Goal: Communication & Community: Answer question/provide support

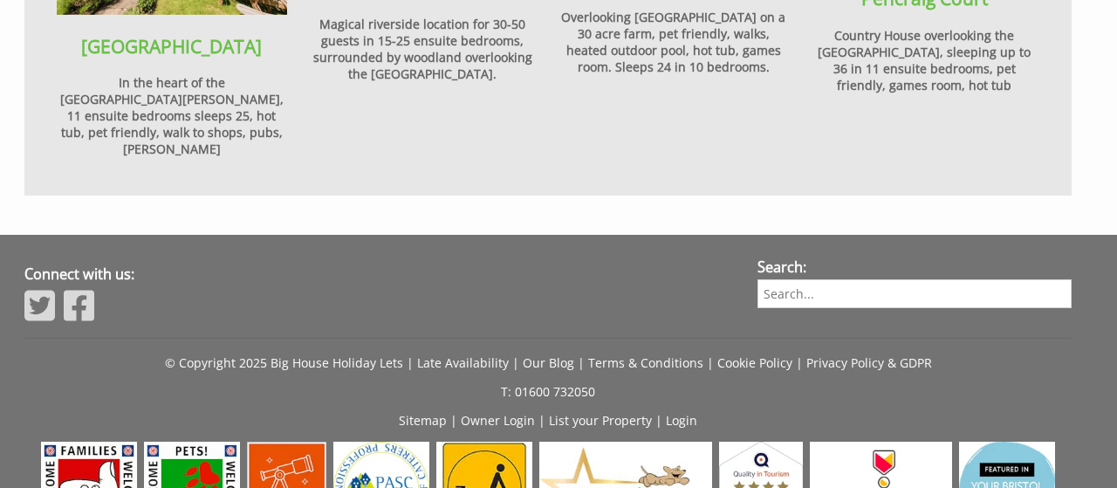
scroll to position [2152, 0]
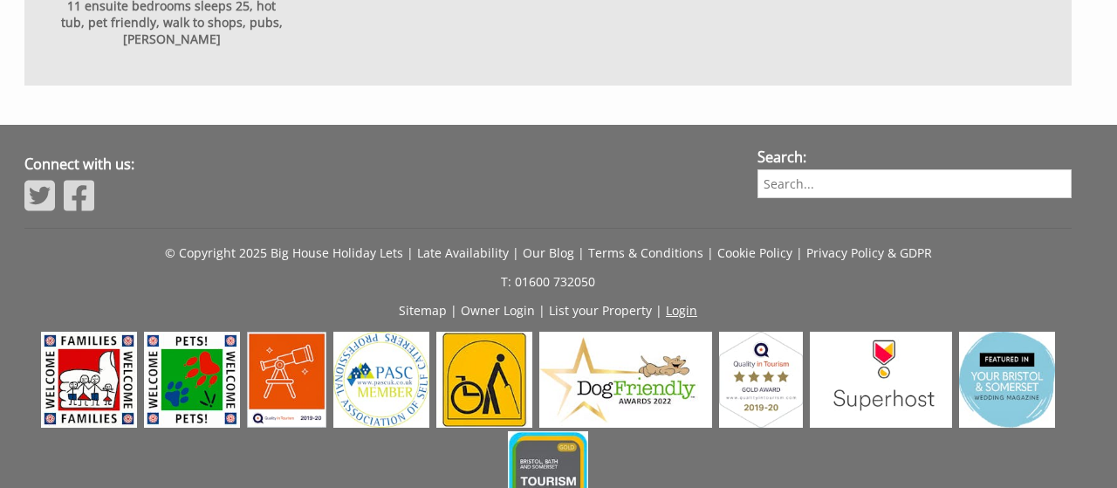
click at [674, 302] on link "Login" at bounding box center [681, 310] width 31 height 17
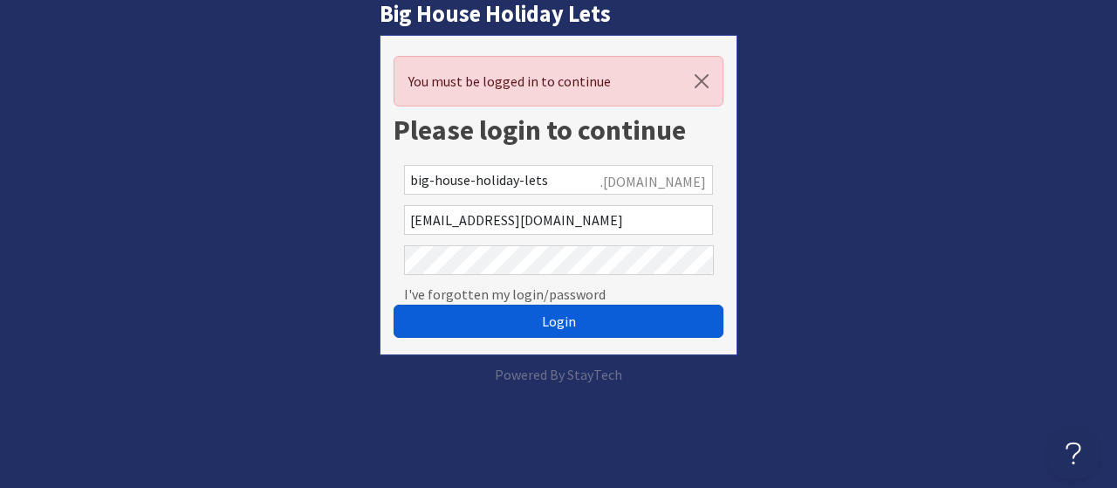
click at [575, 319] on button "Login" at bounding box center [558, 320] width 331 height 33
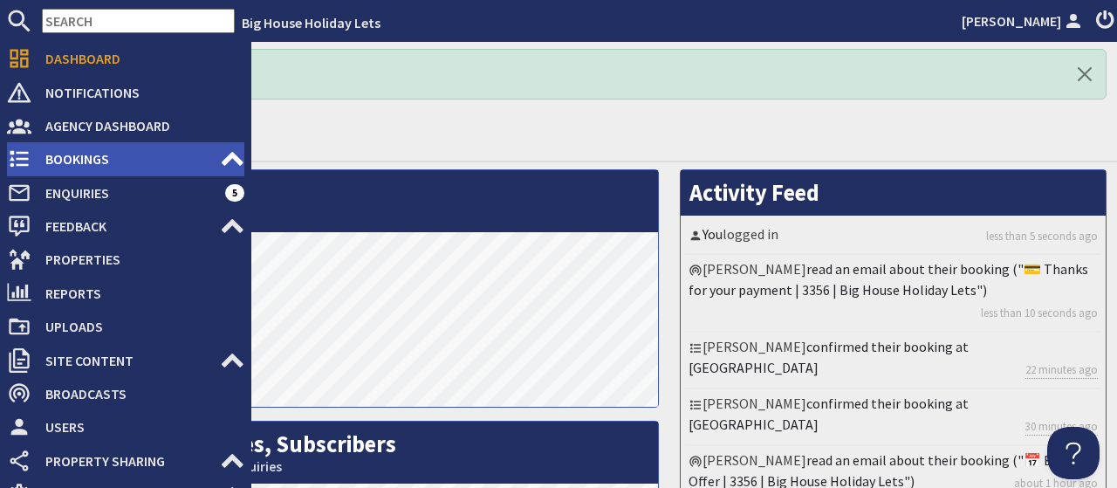
click at [47, 153] on span "Bookings" at bounding box center [125, 159] width 188 height 28
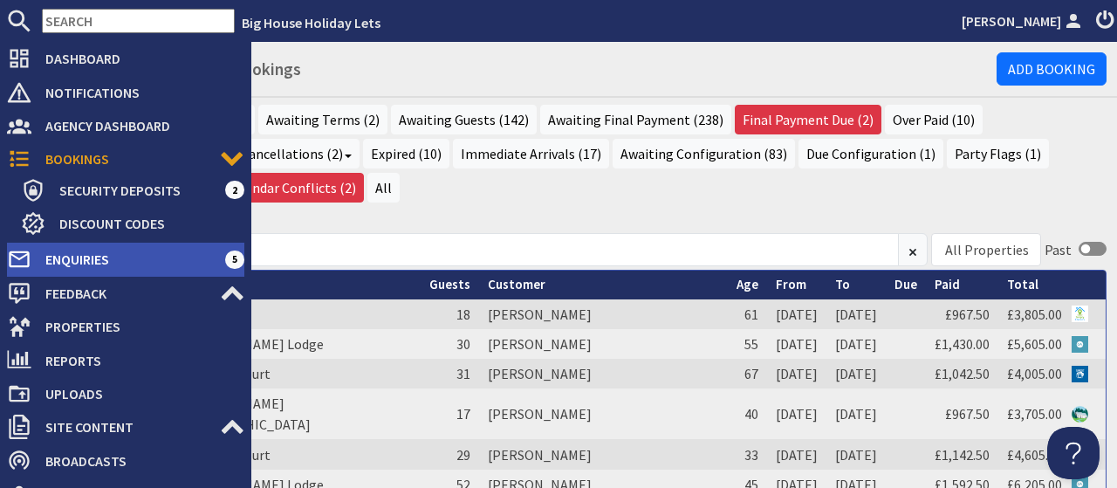
click at [61, 263] on span "Enquiries" at bounding box center [128, 259] width 194 height 28
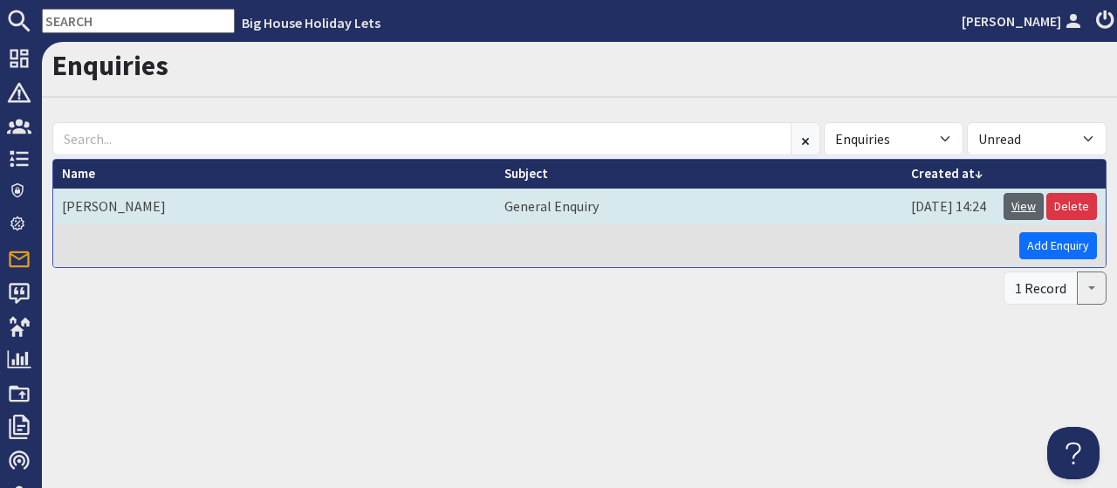
click at [1025, 205] on link "View" at bounding box center [1023, 206] width 40 height 27
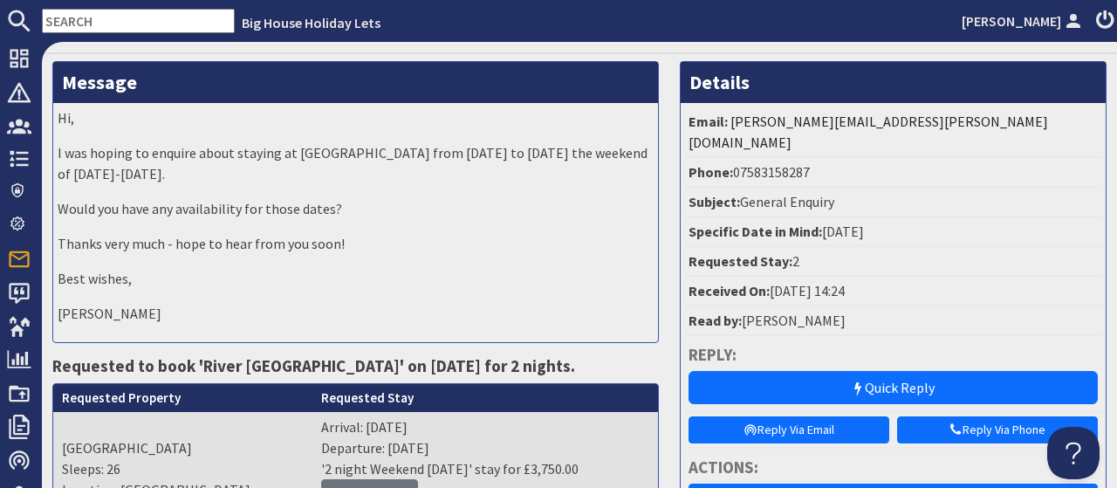
scroll to position [26, 0]
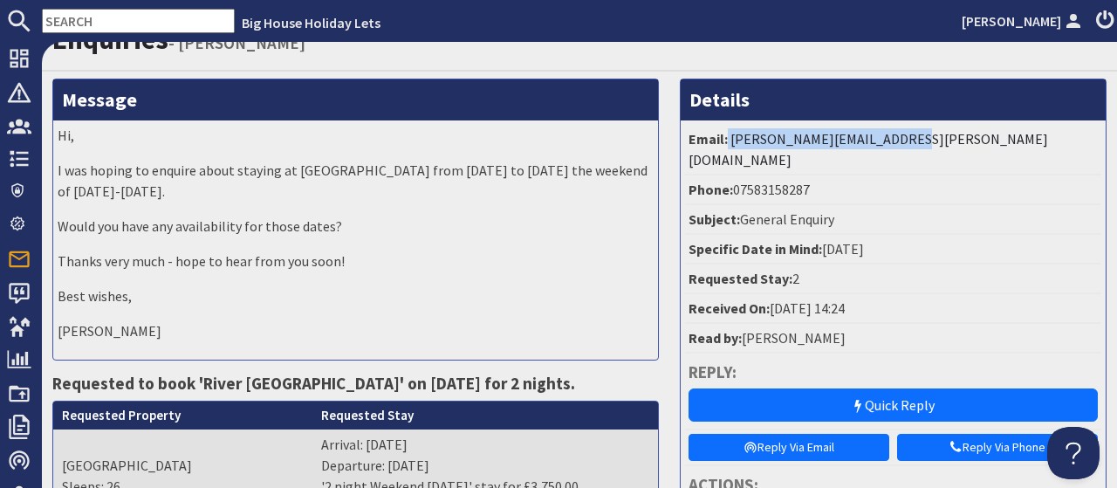
drag, startPoint x: 921, startPoint y: 134, endPoint x: 728, endPoint y: 139, distance: 193.7
click at [728, 140] on li "Email: hester.wood@btinternet.com" at bounding box center [893, 150] width 416 height 51
copy li "hester.wood@btinternet.com"
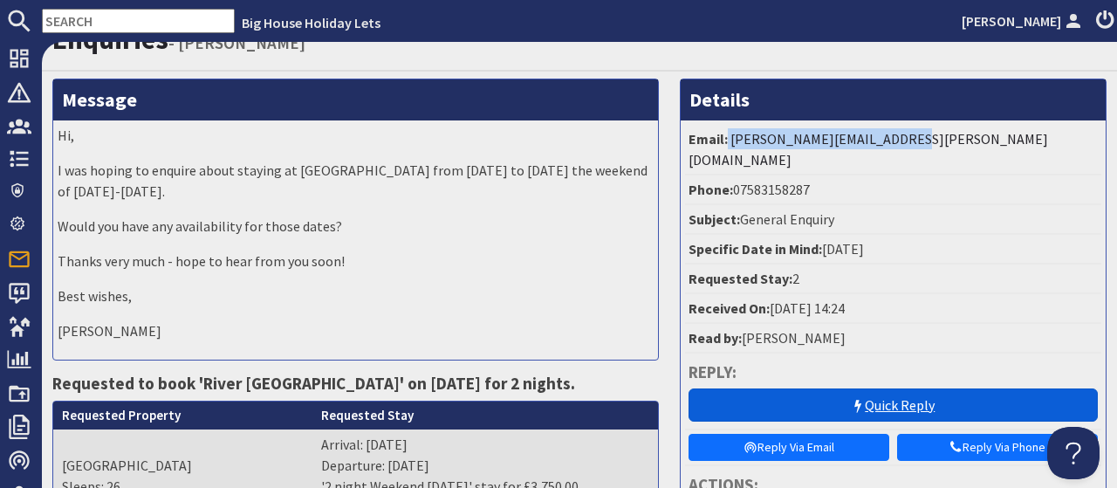
click at [894, 389] on link "Quick Reply" at bounding box center [892, 404] width 409 height 33
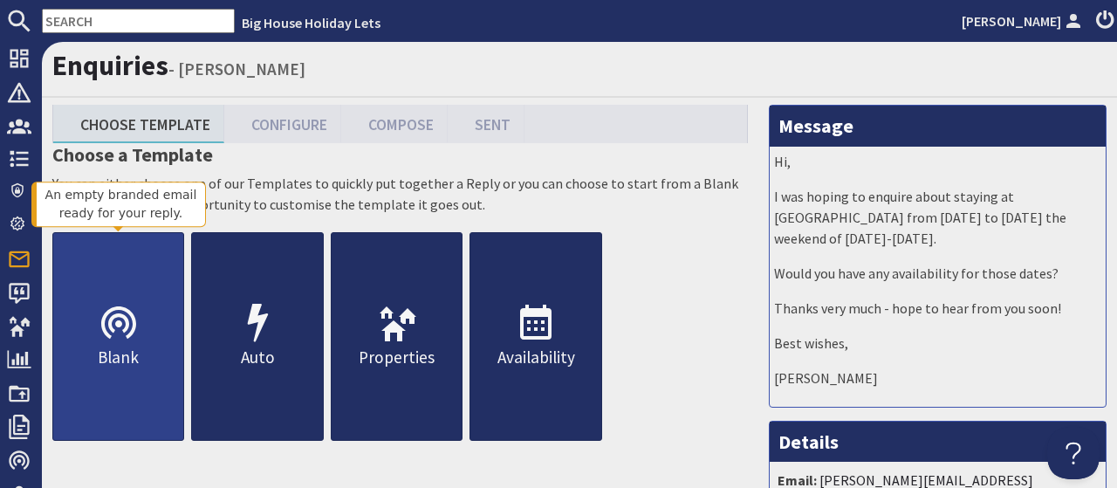
click at [111, 329] on use at bounding box center [118, 322] width 35 height 32
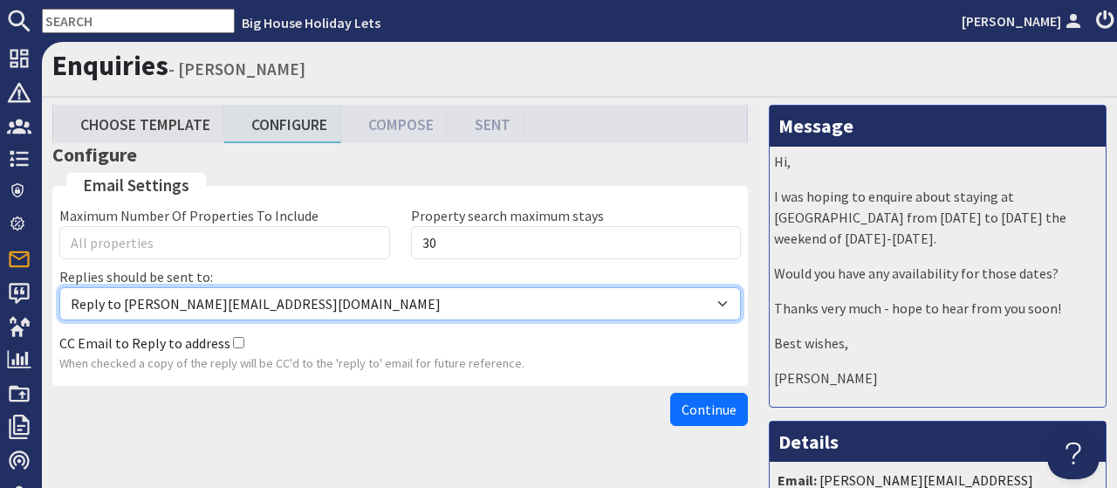
select select "reply_to_composer"
click option "Reply to enquiries@bhhl.co.uk" at bounding box center [0, 0] width 0 height 0
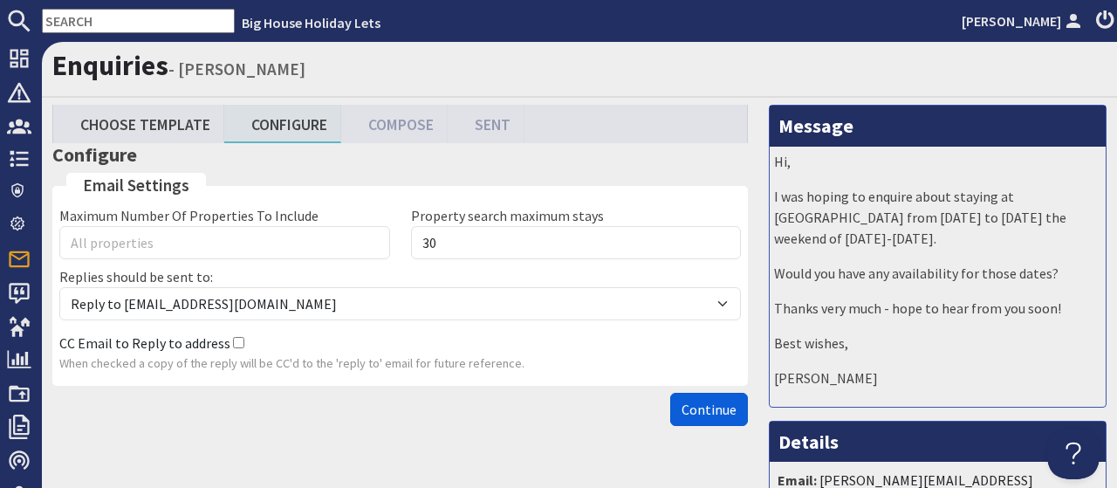
click at [697, 407] on span "Continue" at bounding box center [708, 408] width 55 height 17
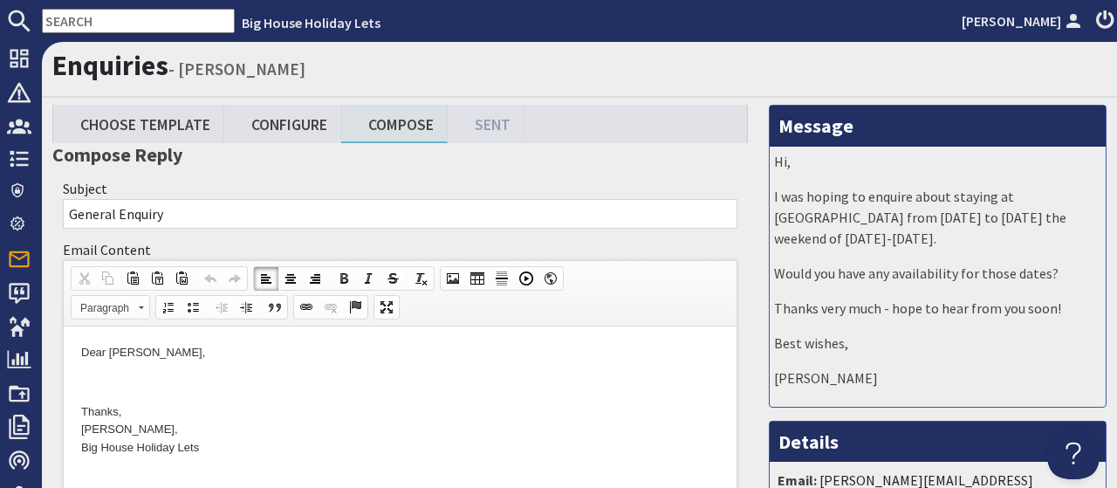
click at [193, 354] on p "Dear Hester Wood," at bounding box center [400, 353] width 638 height 18
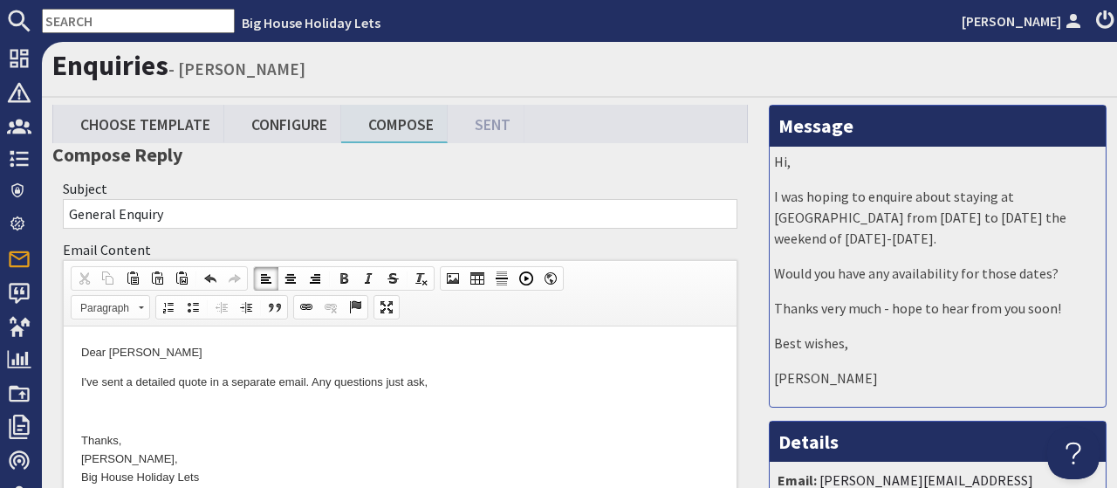
click at [117, 438] on p "Thanks, Lewis Scott, Big House Holiday Lets" at bounding box center [400, 459] width 638 height 54
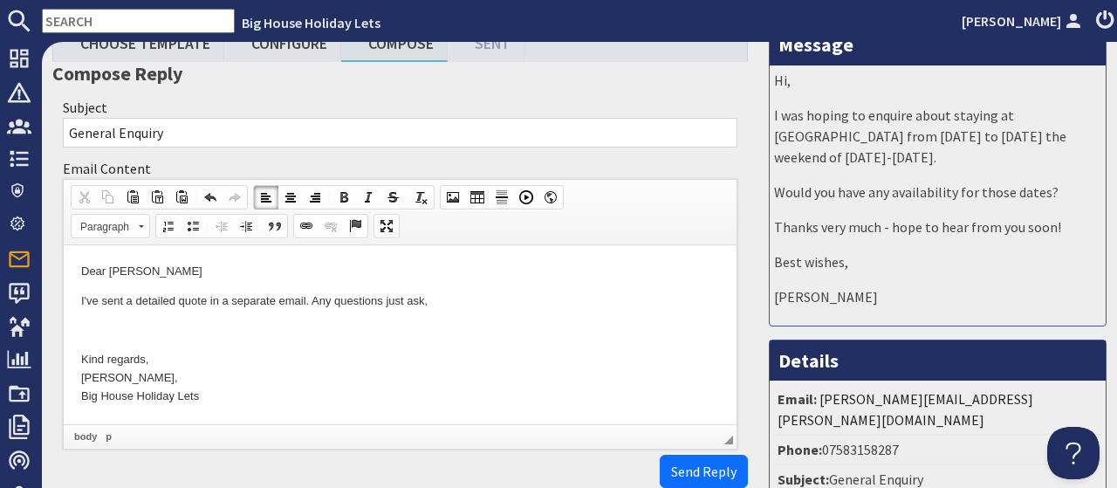
scroll to position [189, 0]
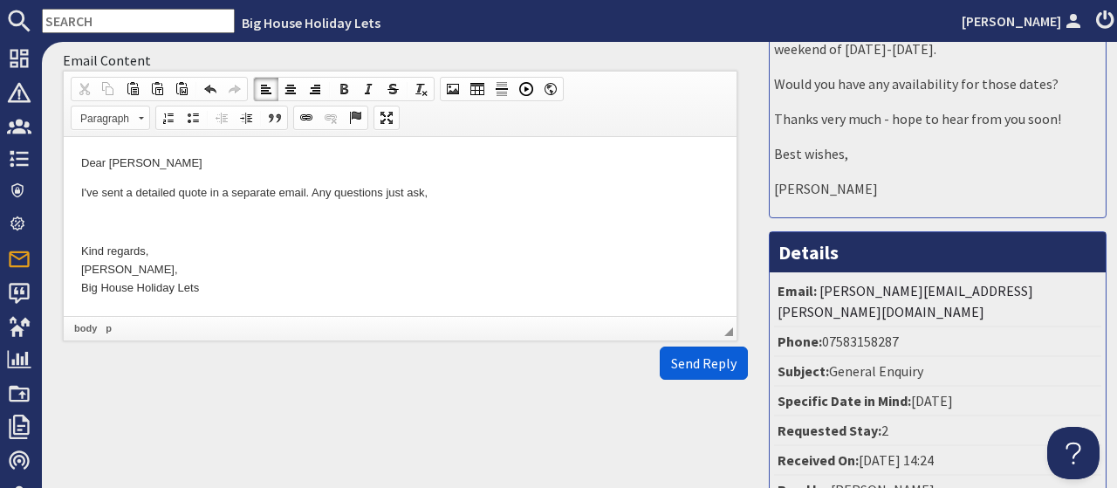
click at [684, 372] on button "Send Reply" at bounding box center [704, 362] width 88 height 33
